Goal: Complete application form

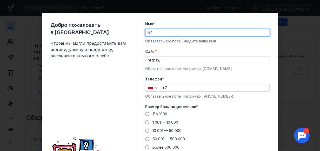
type input "N"
type input "n"
type input "[PERSON_NAME]"
click at [181, 59] on input "Cайт *" at bounding box center [216, 59] width 106 height 7
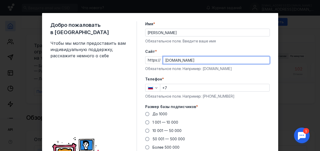
type input "[DOMAIN_NAME]"
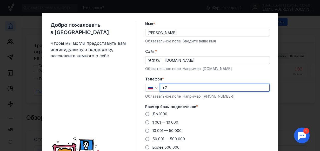
click at [169, 85] on input "+7" at bounding box center [214, 87] width 109 height 7
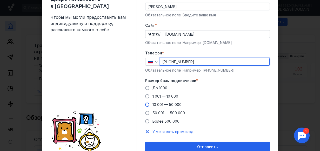
type input "[PHONE_NUMBER]"
click at [146, 105] on span at bounding box center [147, 104] width 4 height 4
click at [0, 0] on input "10 001 — 50 000" at bounding box center [0, 0] width 0 height 0
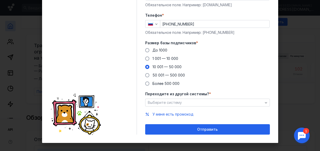
scroll to position [69, 0]
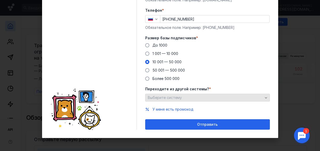
click at [170, 99] on span "Выберите систему" at bounding box center [165, 97] width 34 height 4
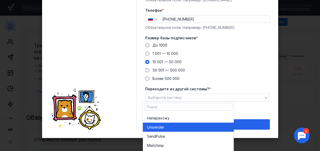
click at [170, 128] on div "Unisende r" at bounding box center [188, 126] width 83 height 5
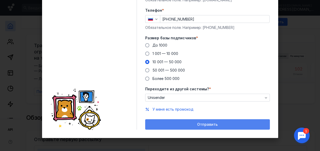
click at [169, 124] on div "Отправить" at bounding box center [207, 124] width 119 height 4
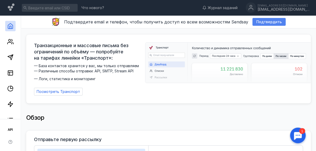
click at [260, 22] on span "Подтвердить" at bounding box center [268, 22] width 25 height 4
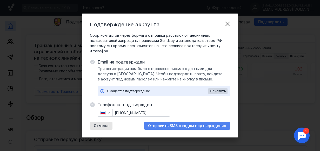
click at [216, 124] on span "Отправить SMS с кодом подтверждения" at bounding box center [187, 125] width 78 height 4
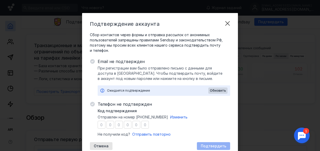
click at [219, 120] on div "Код подтверждения Отправлен на номер [PHONE_NUMBER] Изменить Не получили код? О…" at bounding box center [164, 122] width 132 height 29
click at [98, 125] on input "number" at bounding box center [102, 124] width 8 height 8
type input "3"
type input "2"
type input "7"
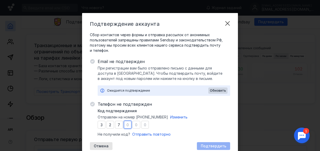
type input "4"
type input "5"
type input "6"
click at [220, 148] on span "Подтвердить" at bounding box center [213, 146] width 25 height 4
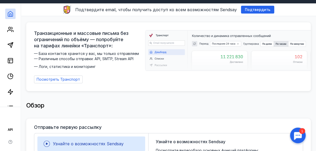
scroll to position [0, 0]
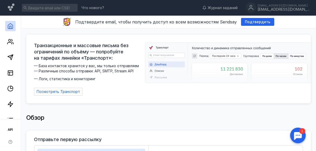
click at [244, 54] on img at bounding box center [231, 63] width 172 height 40
click at [241, 55] on img at bounding box center [231, 63] width 172 height 40
click at [223, 58] on img at bounding box center [231, 63] width 172 height 40
click at [298, 139] on div at bounding box center [298, 135] width 16 height 16
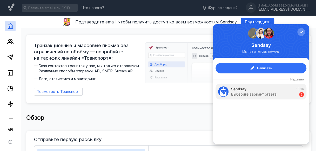
click at [258, 67] on span "Написать" at bounding box center [264, 67] width 15 height 5
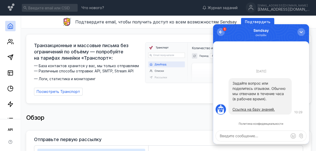
click at [255, 134] on textarea at bounding box center [261, 135] width 90 height 10
type textarea "p"
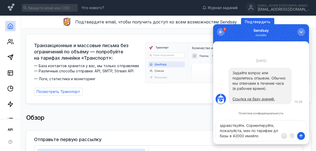
type textarea "здравствуйте. Сориентируйте, пожалуйста, мен по тарифам дл базы в 42000 имейлов"
